Goal: Transaction & Acquisition: Purchase product/service

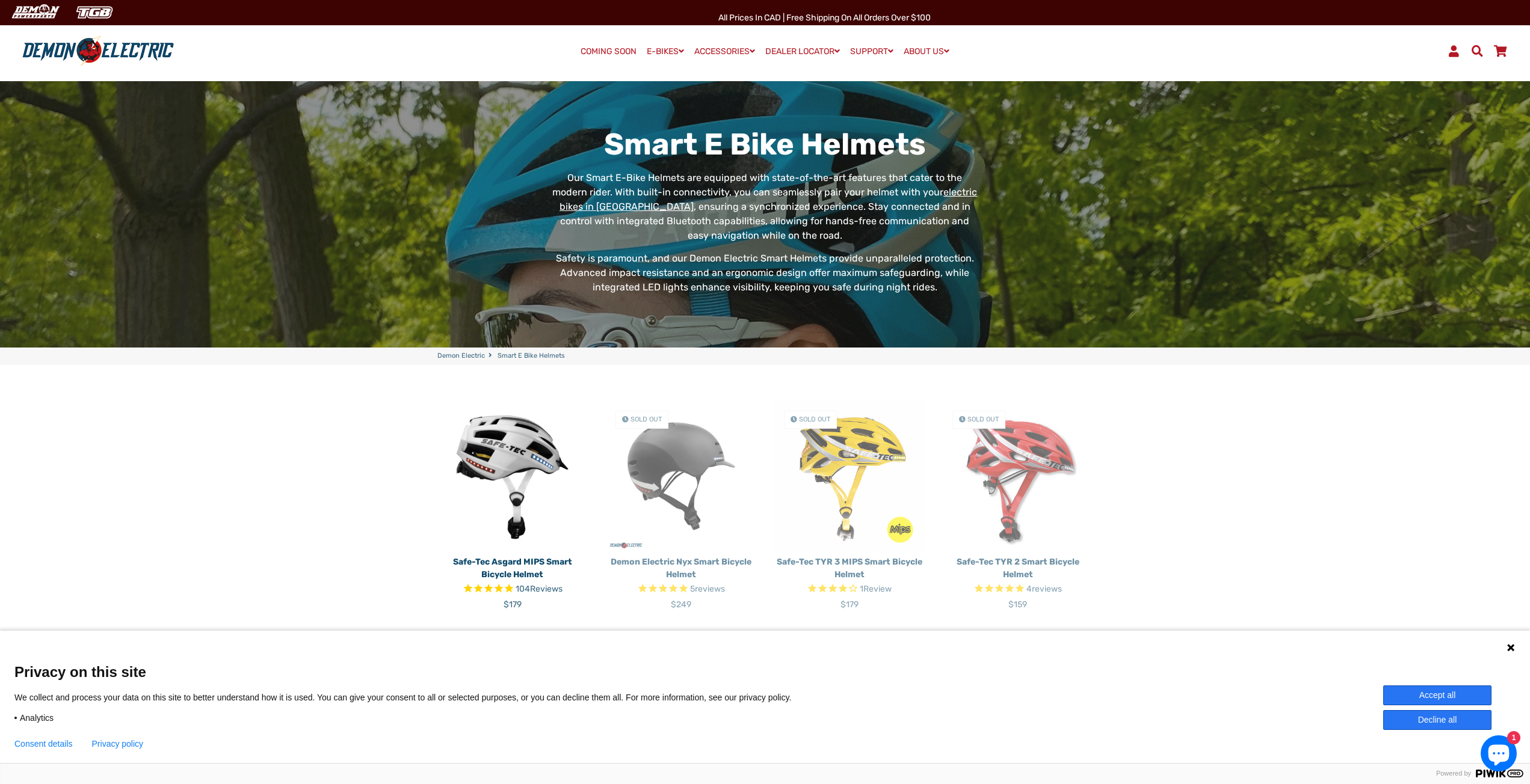
click at [518, 460] on img at bounding box center [513, 477] width 150 height 150
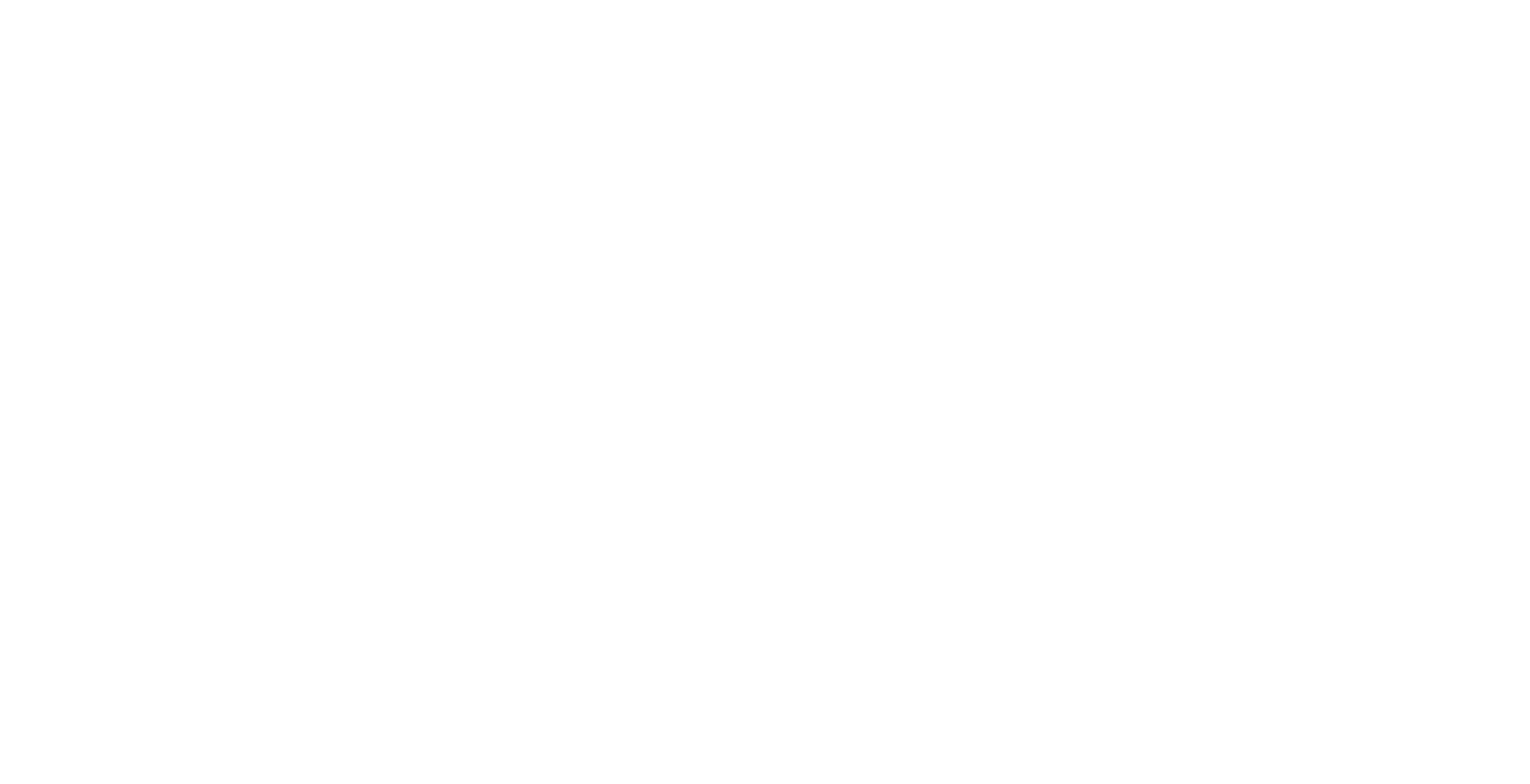
select select "******"
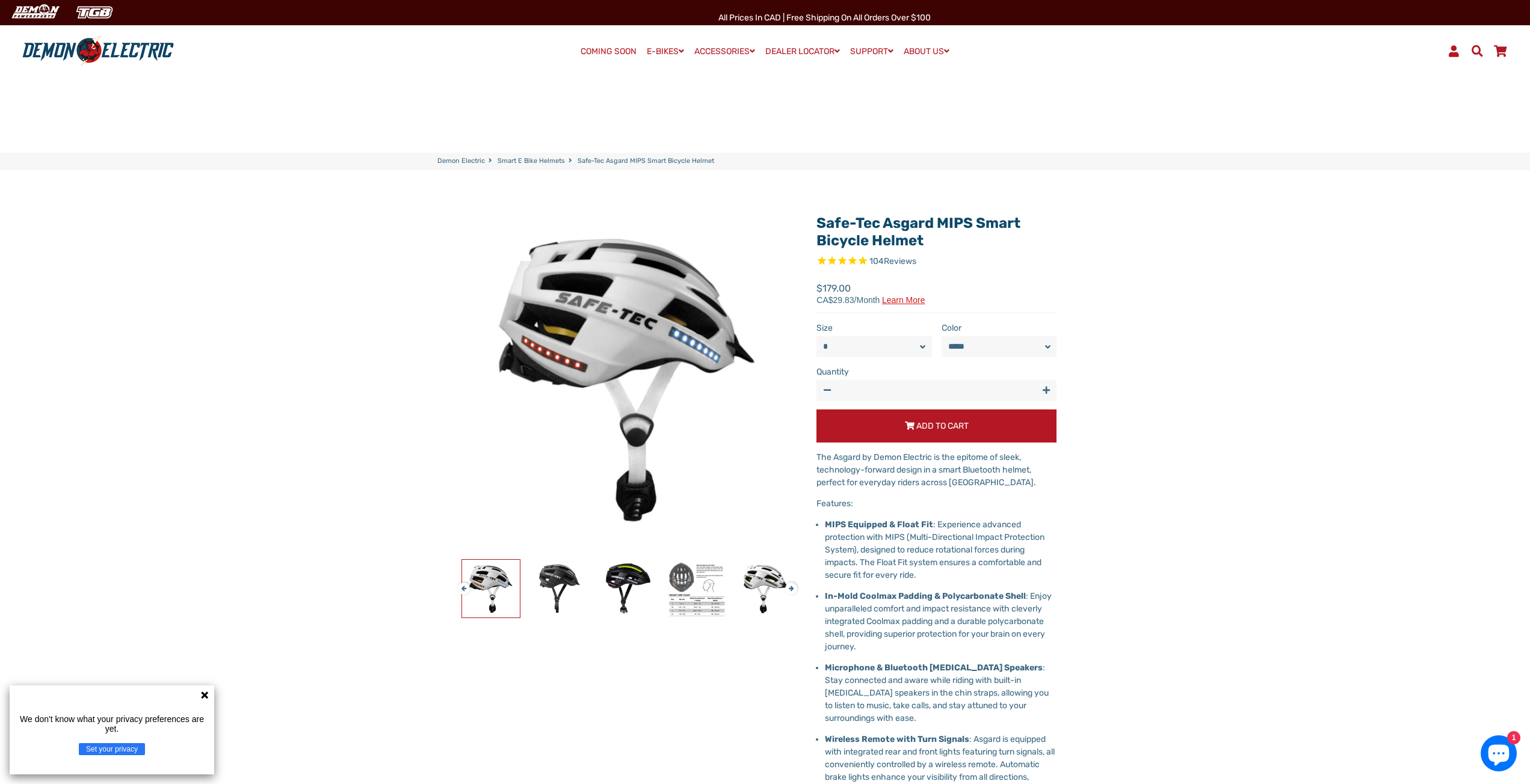
click at [1505, 750] on icon "Chat window" at bounding box center [1499, 756] width 21 height 21
